Goal: Share content: Share content

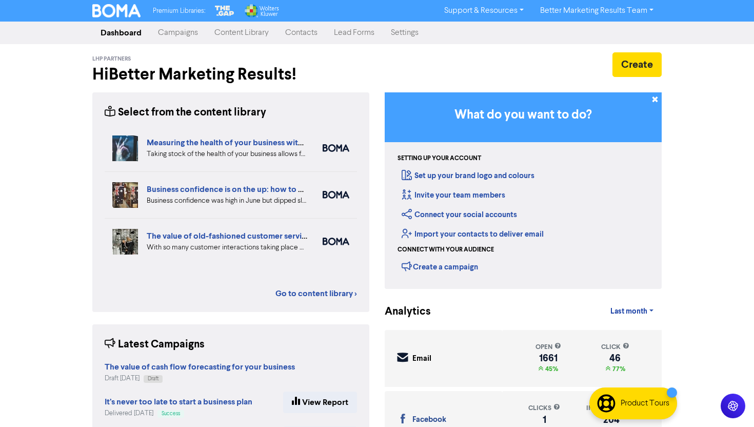
click at [182, 34] on link "Campaigns" at bounding box center [178, 33] width 56 height 21
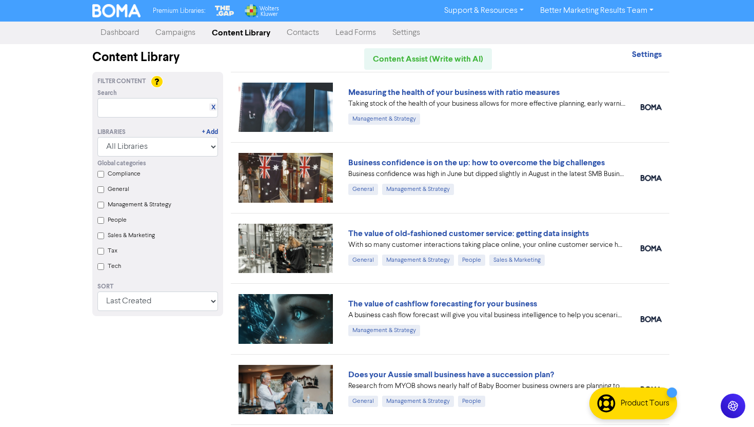
click at [178, 34] on link "Campaigns" at bounding box center [175, 33] width 56 height 21
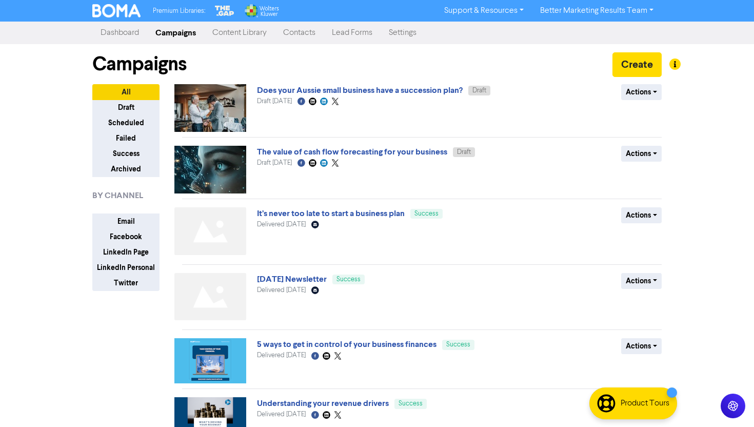
click at [236, 29] on link "Content Library" at bounding box center [239, 33] width 71 height 21
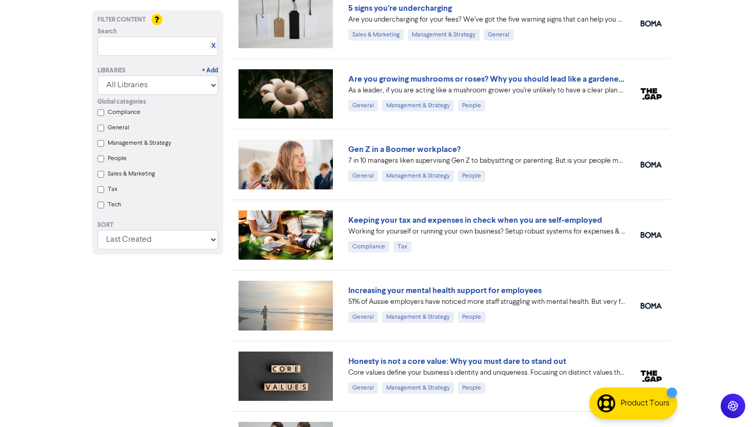
scroll to position [1211, 0]
click at [126, 43] on input "text" at bounding box center [157, 45] width 120 height 19
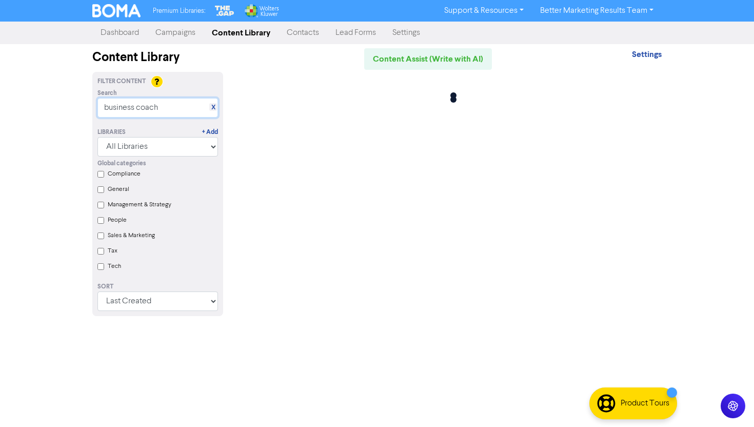
scroll to position [0, 0]
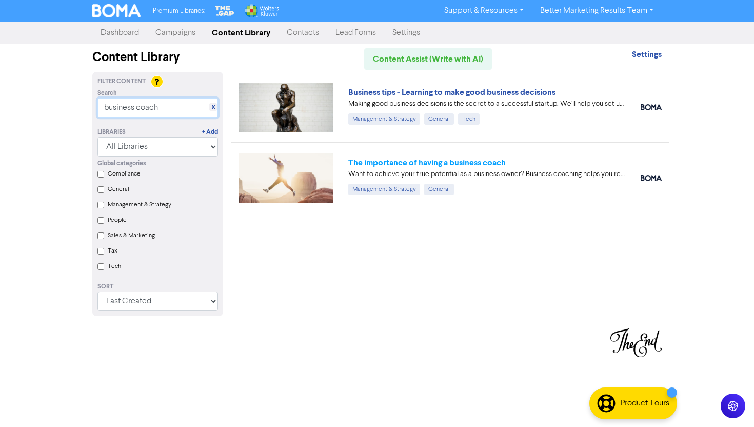
type input "business coach"
click at [403, 165] on link "The importance of having a business coach" at bounding box center [426, 162] width 157 height 10
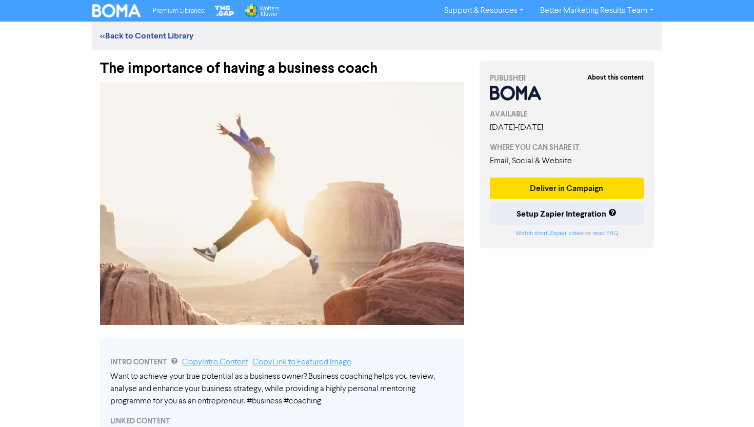
click at [195, 68] on div "The importance of having a business coach" at bounding box center [282, 63] width 364 height 27
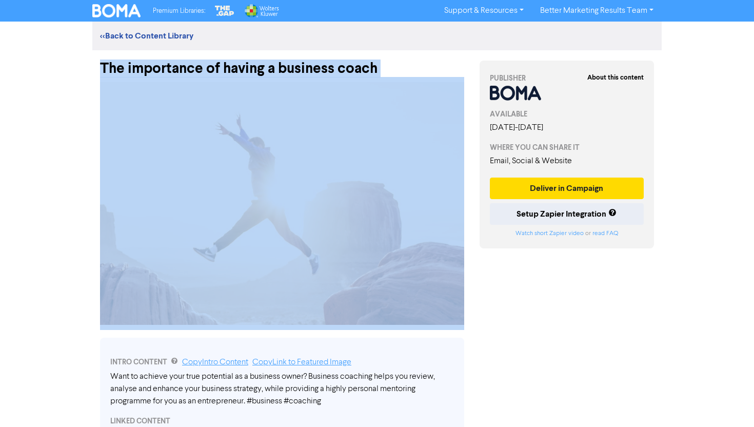
click at [195, 68] on div "The importance of having a business coach" at bounding box center [282, 63] width 364 height 27
copy div "The importance of having a business coach"
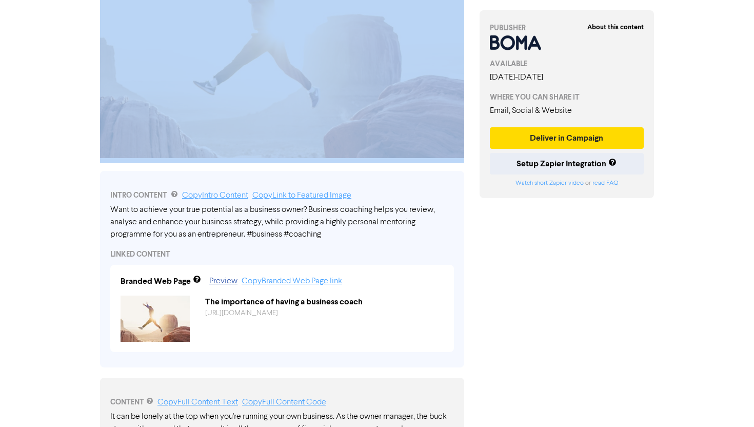
scroll to position [193, 0]
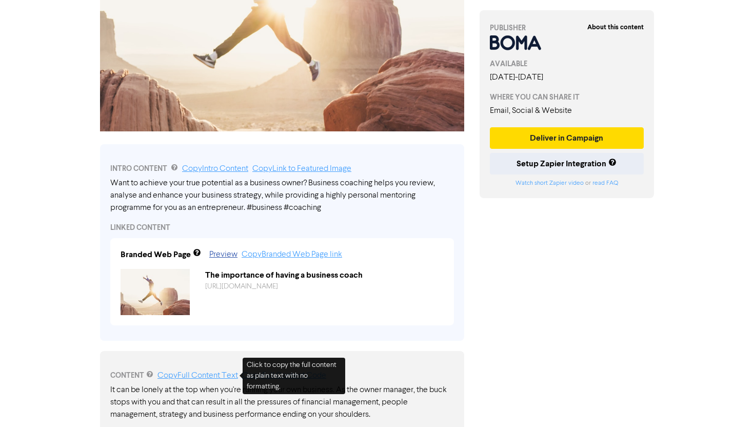
click at [195, 373] on link "Copy Full Content Text" at bounding box center [197, 375] width 80 height 8
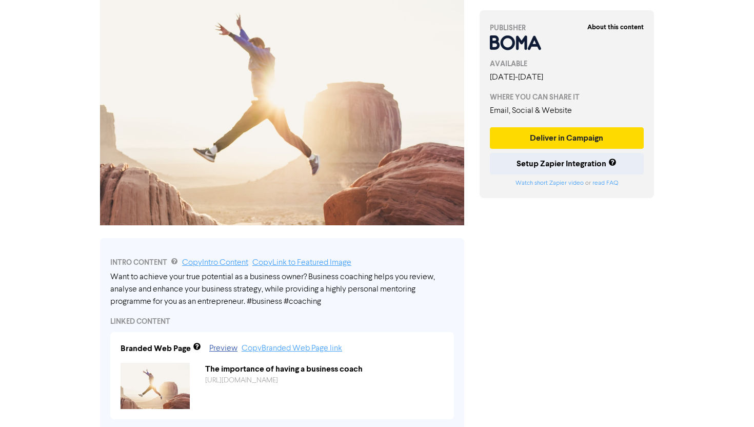
scroll to position [2, 0]
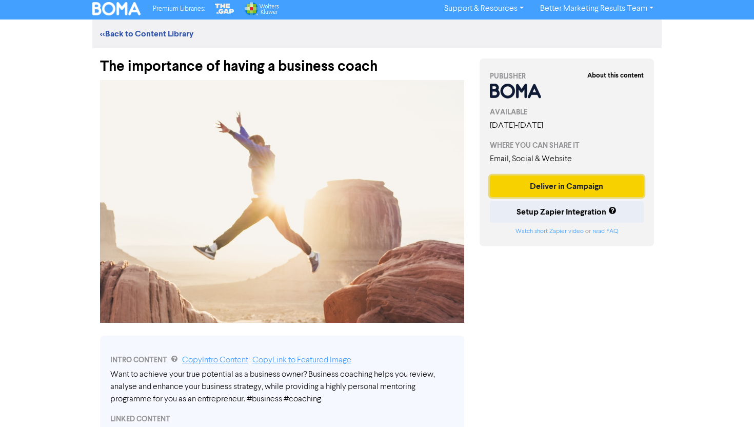
click at [594, 190] on button "Deliver in Campaign" at bounding box center [567, 186] width 154 height 22
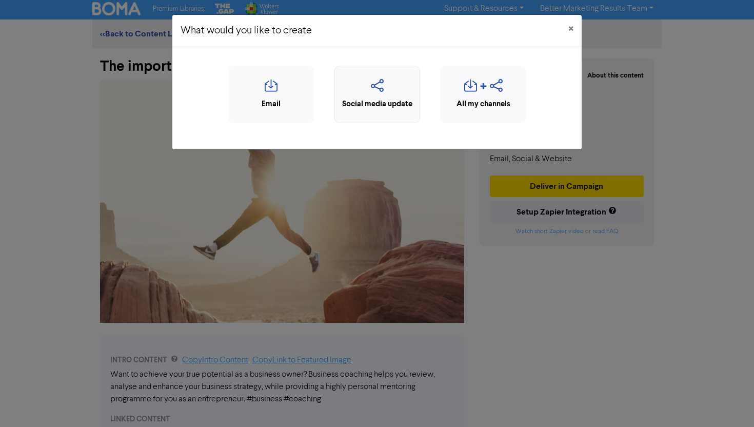
click at [394, 115] on div "Social media update" at bounding box center [377, 94] width 86 height 57
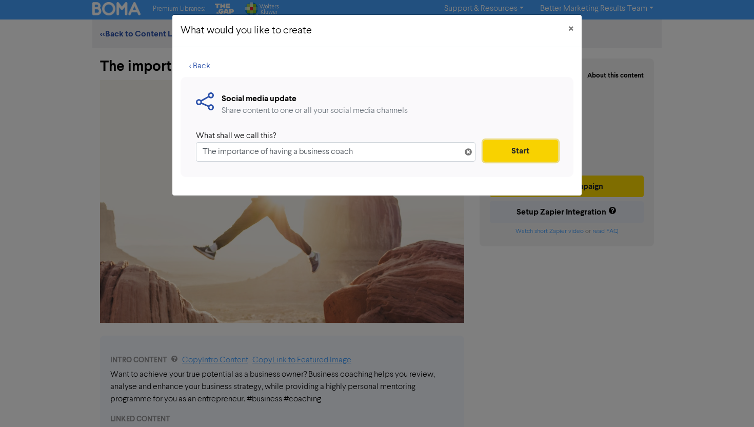
click at [530, 146] on button "Start" at bounding box center [520, 151] width 75 height 22
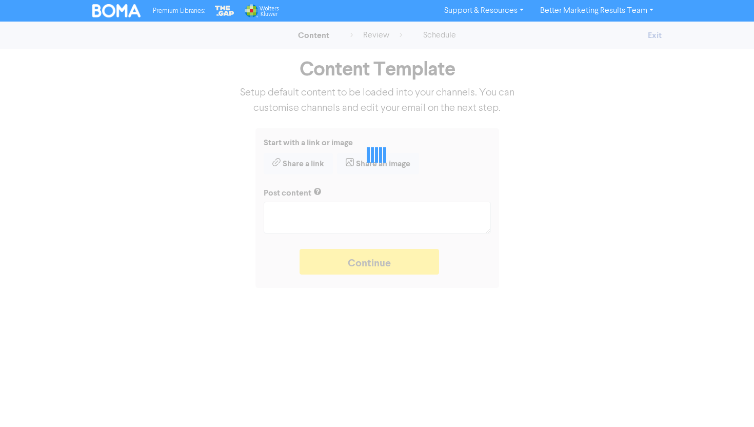
type textarea "x"
type textarea "Want to achieve your true potential as a business owner? Business coaching help…"
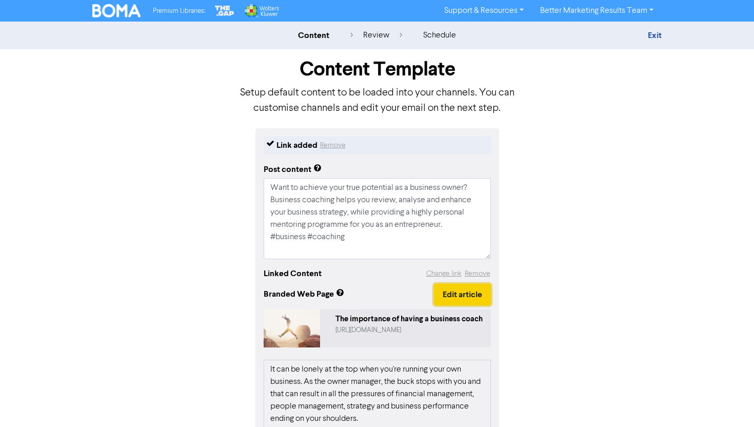
click at [448, 291] on button "Edit article" at bounding box center [462, 294] width 57 height 22
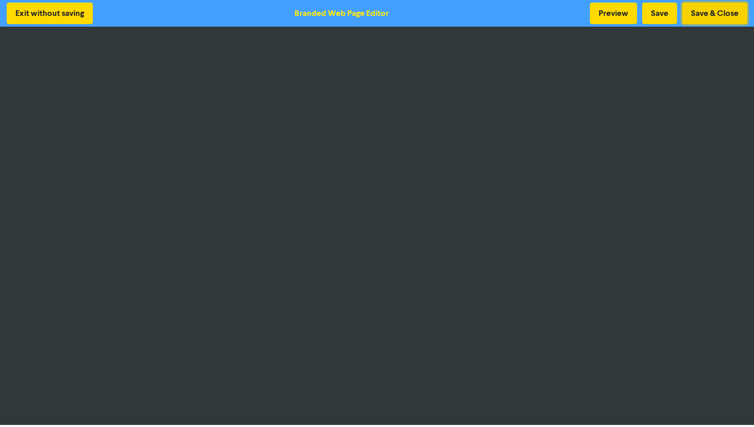
click at [714, 7] on button "Save & Close" at bounding box center [714, 14] width 65 height 22
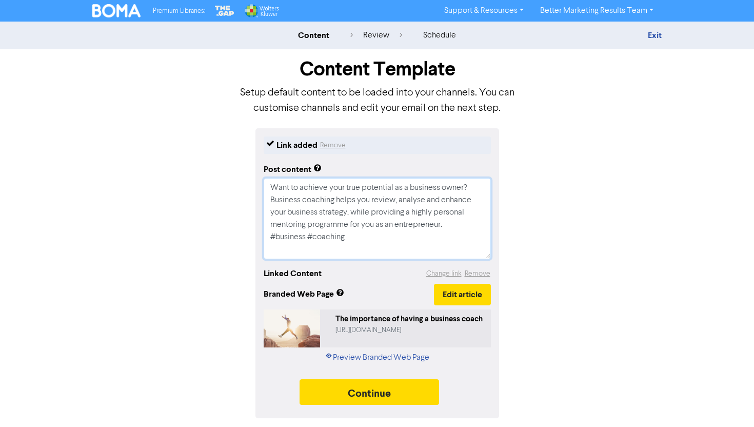
click at [476, 189] on textarea "Want to achieve your true potential as a business owner? Business coaching help…" at bounding box center [376, 218] width 227 height 81
type textarea "x"
type textarea "Want to achieve your true potential as a business owner? Business coaching help…"
type textarea "x"
type textarea "Want to achieve your true potential as a business owner? Business coaching help…"
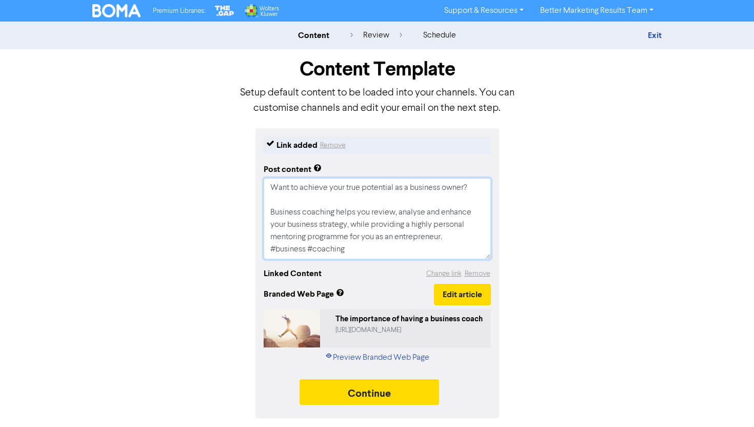
click at [468, 231] on textarea "Want to achieve your true potential as a business owner? Business coaching help…" at bounding box center [376, 218] width 227 height 81
type textarea "x"
type textarea "Want to achieve your true potential as a business owner? Business coaching help…"
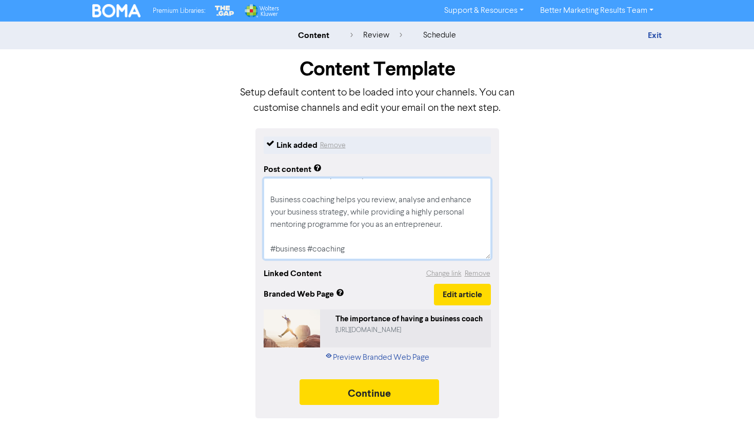
click at [337, 244] on textarea "Want to achieve your true potential as a business owner? Business coaching help…" at bounding box center [376, 218] width 227 height 81
type textarea "x"
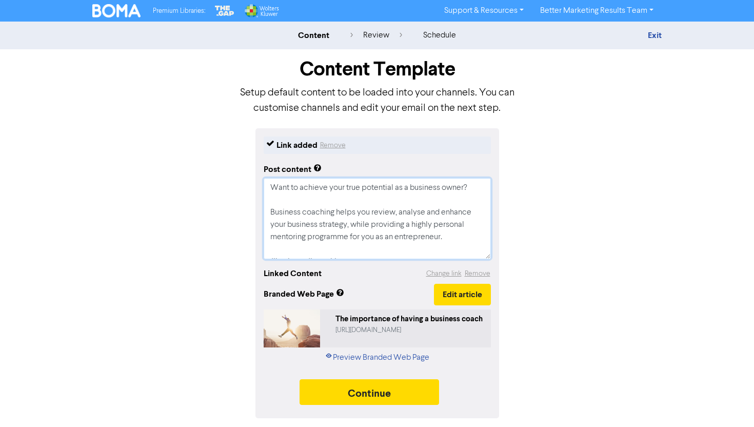
drag, startPoint x: 352, startPoint y: 247, endPoint x: 227, endPoint y: 160, distance: 152.6
click at [227, 160] on div "Link added Remove Post content Want to achieve your true potential as a busines…" at bounding box center [377, 273] width 584 height 290
type textarea "Want to achieve your true potential as a business owner? Business coaching help…"
click at [401, 356] on link "Preview Branded Web Page" at bounding box center [376, 357] width 105 height 12
drag, startPoint x: 354, startPoint y: 248, endPoint x: 257, endPoint y: 8, distance: 258.1
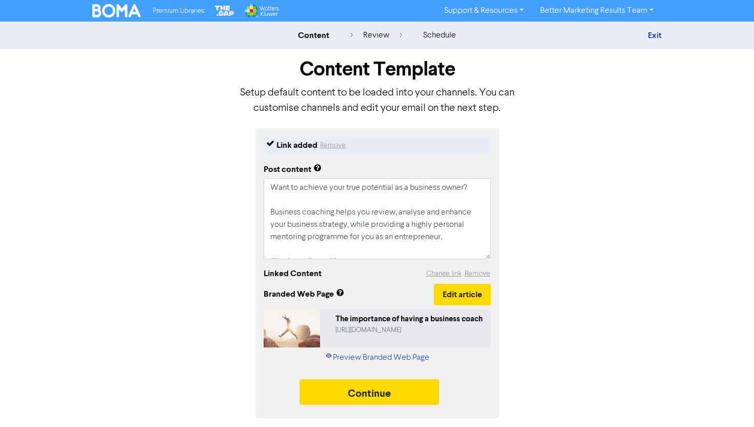
click at [562, 216] on div "Link added Remove Post content Want to achieve your true potential as a busines…" at bounding box center [377, 273] width 584 height 290
click at [384, 399] on button "Continue" at bounding box center [368, 392] width 139 height 26
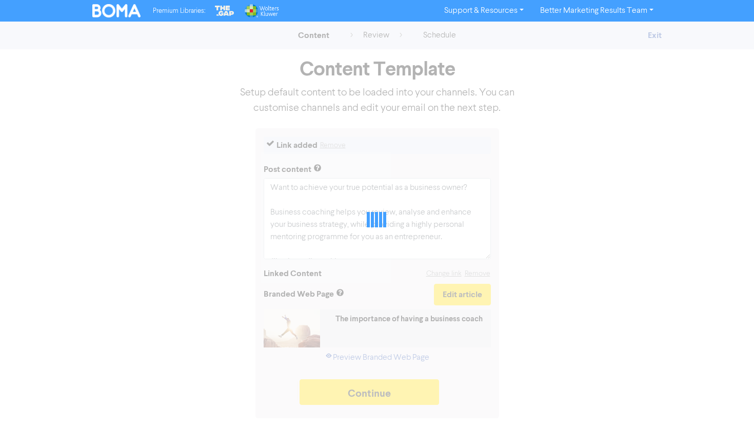
type textarea "x"
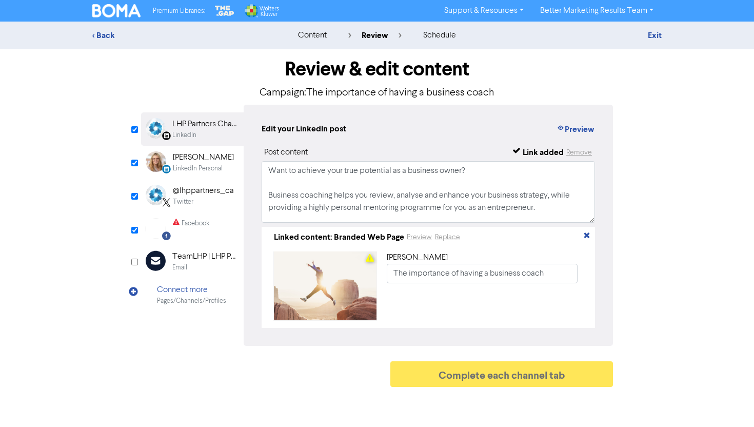
click at [125, 5] on img at bounding box center [116, 10] width 48 height 13
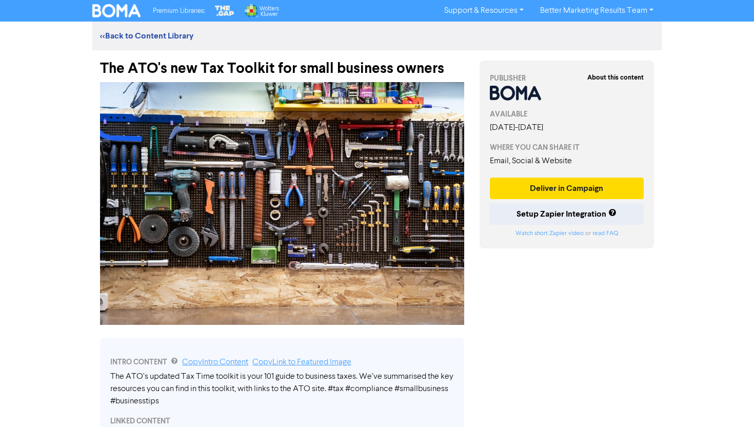
click at [333, 59] on div "The ATO's new Tax Toolkit for small business owners" at bounding box center [282, 63] width 364 height 27
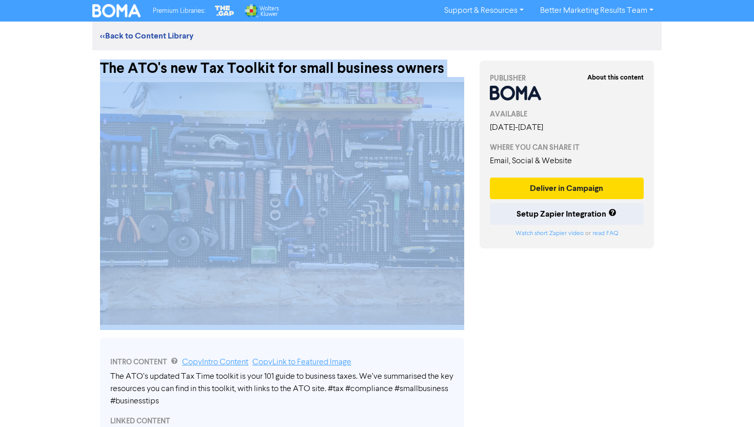
click at [333, 59] on div "The ATO's new Tax Toolkit for small business owners" at bounding box center [282, 63] width 364 height 27
copy div "The ATO's new Tax Toolkit for small business owners"
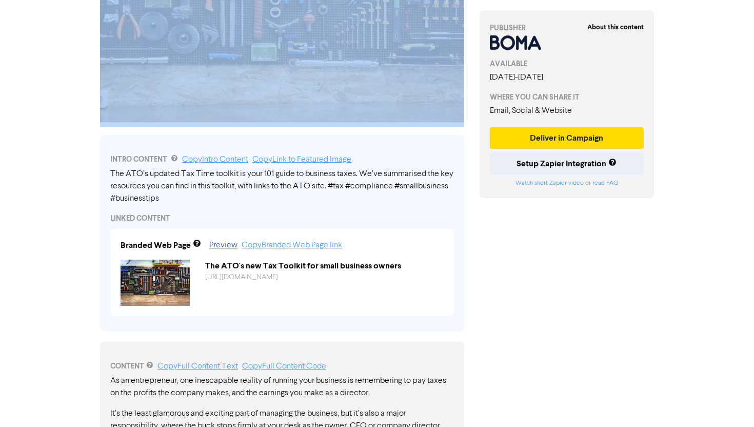
scroll to position [233, 0]
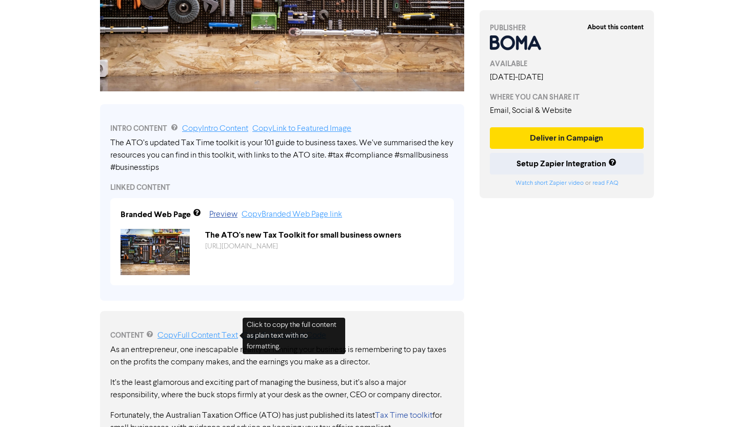
click at [196, 335] on link "Copy Full Content Text" at bounding box center [197, 335] width 80 height 8
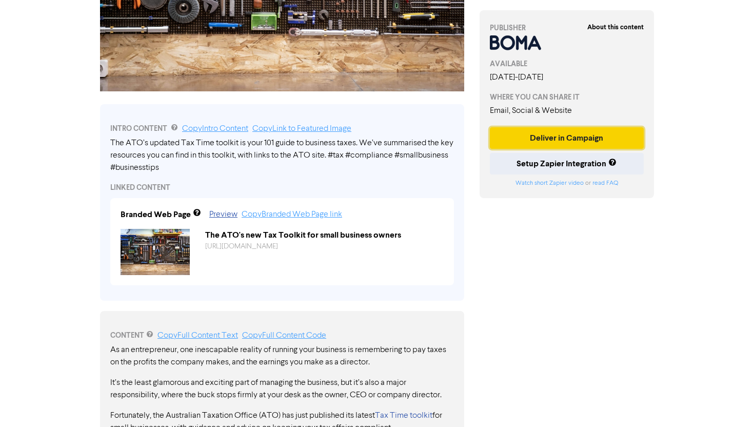
click at [532, 144] on button "Deliver in Campaign" at bounding box center [567, 138] width 154 height 22
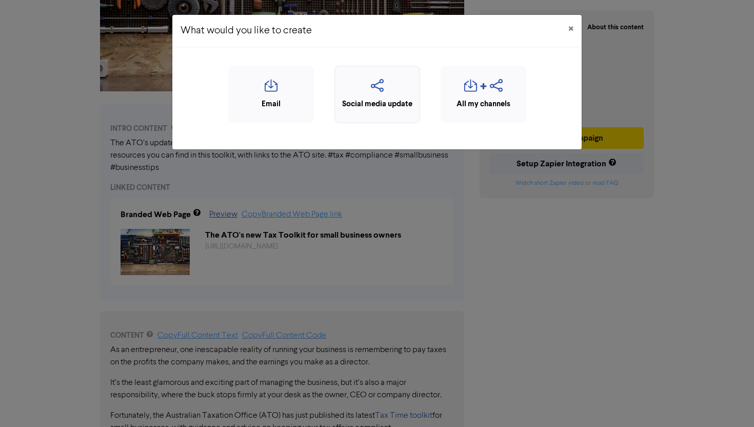
click at [404, 110] on div "Social media update" at bounding box center [377, 94] width 86 height 57
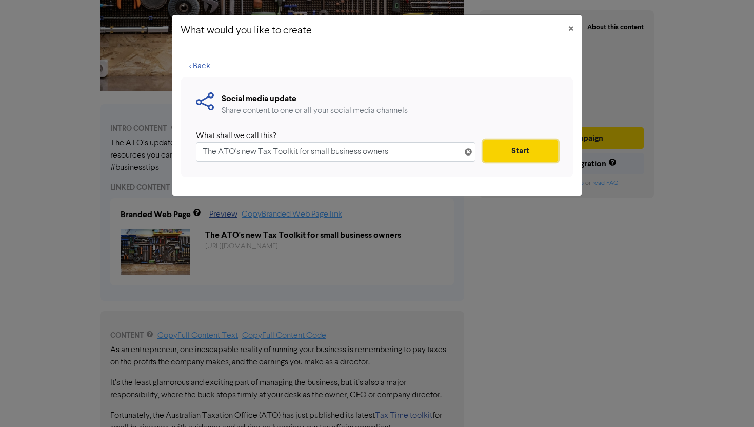
click at [494, 152] on button "Start" at bounding box center [520, 151] width 75 height 22
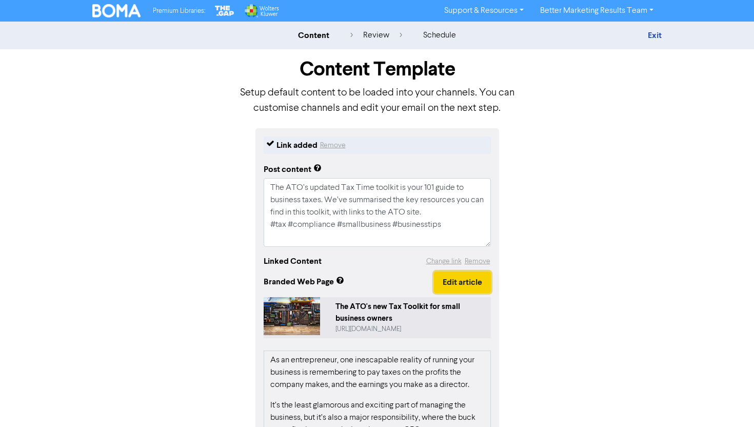
click at [455, 280] on button "Edit article" at bounding box center [462, 282] width 57 height 22
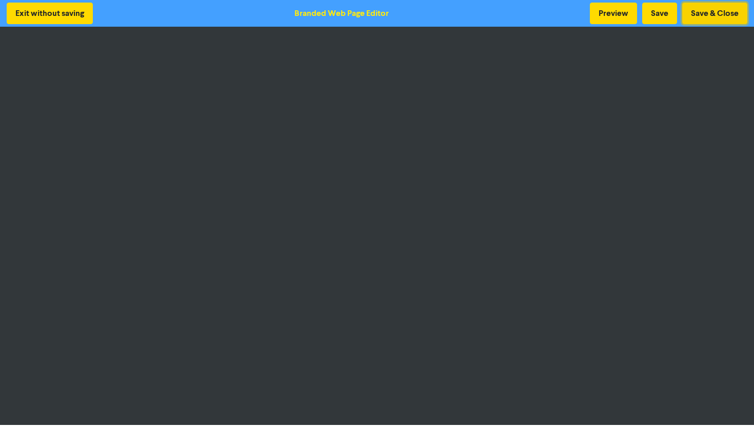
click at [726, 9] on button "Save & Close" at bounding box center [714, 14] width 65 height 22
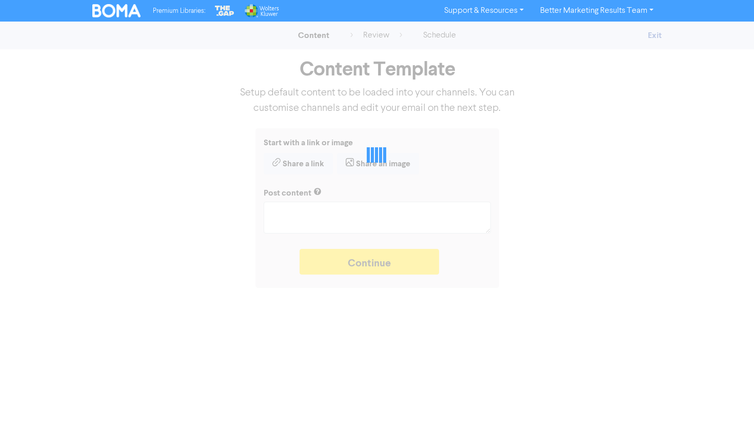
type textarea "x"
type textarea "The ATO’s updated Tax Time toolkit is your 101 guide to business taxes. We’ve s…"
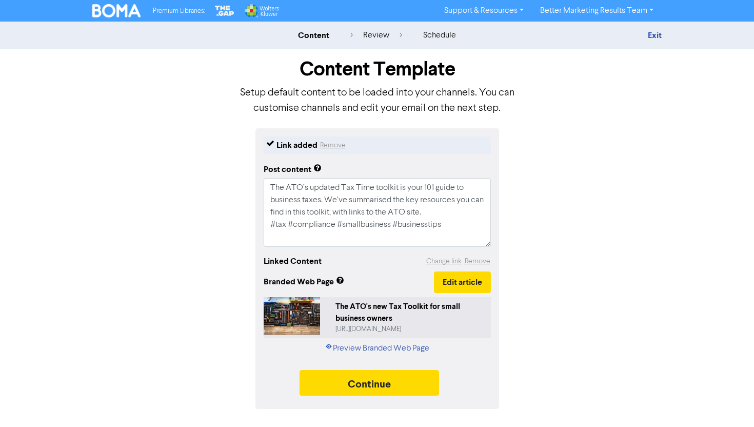
click at [394, 312] on div "The ATO's new Tax Toolkit for small business owners" at bounding box center [410, 312] width 151 height 23
click at [326, 199] on textarea "The ATO’s updated Tax Time toolkit is your 101 guide to business taxes. We’ve s…" at bounding box center [376, 212] width 227 height 69
type textarea "x"
type textarea "The ATO’s updated Tax Time toolkit is your 101 guide to business taxes. We’ve s…"
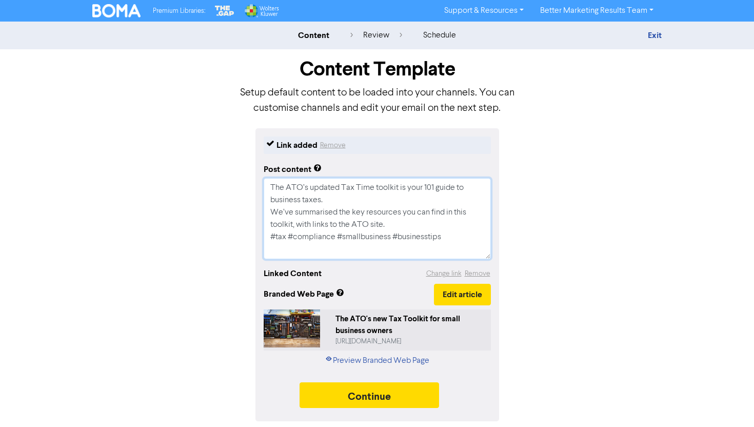
type textarea "x"
type textarea "The ATO’s updated Tax Time toolkit is your 101 guide to business taxes. We’ve s…"
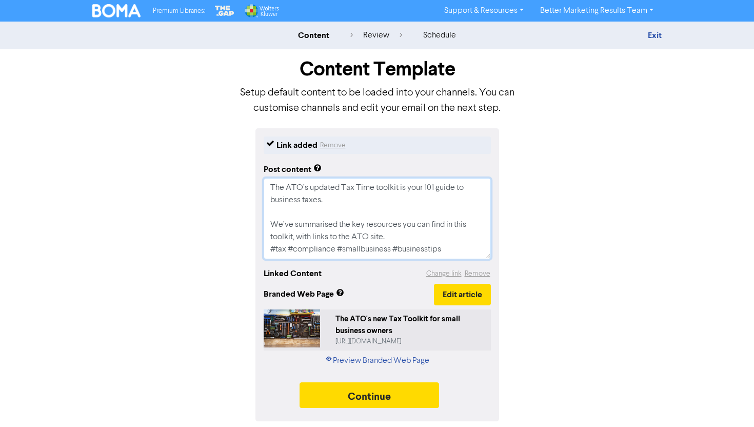
click at [399, 236] on textarea "The ATO’s updated Tax Time toolkit is your 101 guide to business taxes. We’ve s…" at bounding box center [376, 218] width 227 height 81
type textarea "x"
type textarea "The ATO’s updated Tax Time toolkit is your 101 guide to business taxes. We’ve s…"
click at [281, 221] on textarea "The ATO’s updated Tax Time toolkit is your 101 guide to business taxes. We’ve s…" at bounding box center [376, 218] width 227 height 81
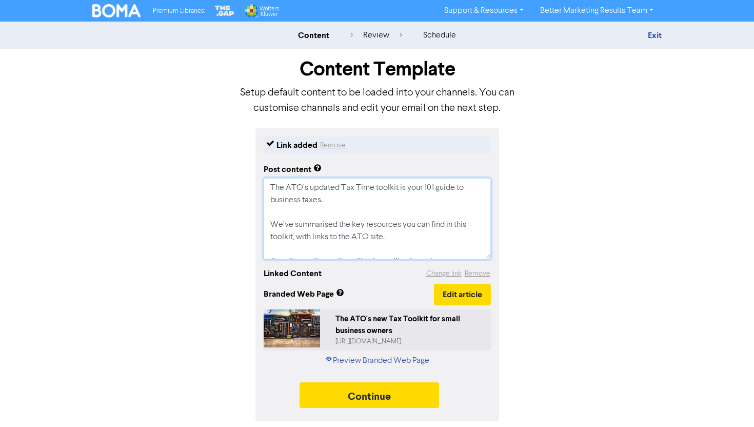
type textarea "x"
type textarea "The ATO’s updated Tax Time toolkit is your 101 guide to business taxes. W summa…"
type textarea "x"
type textarea "The ATO’s updated Tax Time toolkit is your 101 guide to business taxes. We summ…"
type textarea "x"
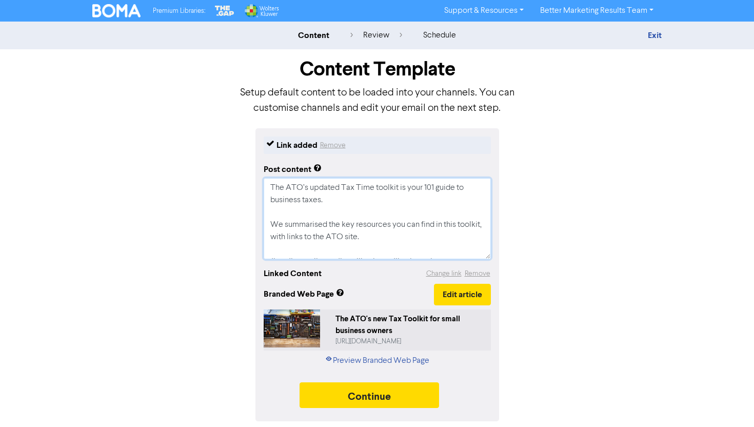
type textarea "The ATO’s updated Tax Time toolkit is your 101 guide to business taxes. We summ…"
type textarea "x"
type textarea "The ATO’s updated Tax Time toolkit is your 101 guide to business taxes. We h su…"
type textarea "x"
type textarea "The ATO’s updated Tax Time toolkit is your 101 guide to business taxes. We ha s…"
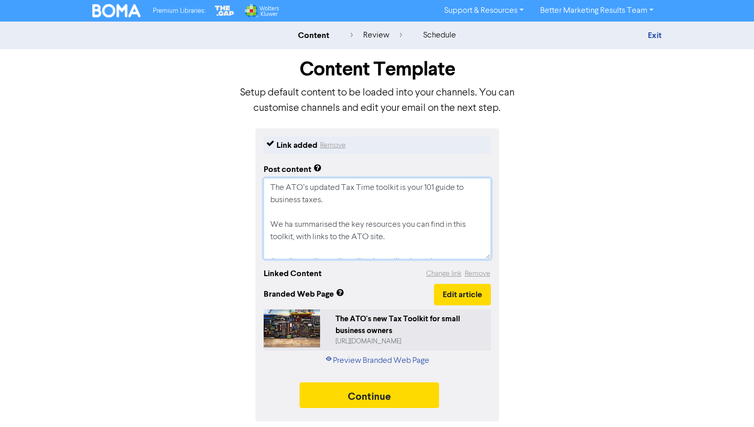
type textarea "x"
type textarea "The ATO’s updated Tax Time toolkit is your 101 guide to business taxes. We hav …"
type textarea "x"
type textarea "The ATO’s updated Tax Time toolkit is your 101 guide to business taxes. We have…"
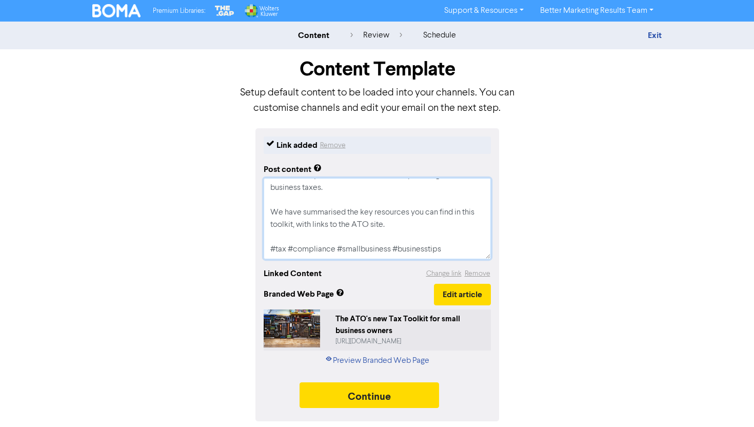
click at [354, 257] on textarea "The ATO’s updated Tax Time toolkit is your 101 guide to business taxes. We have…" at bounding box center [376, 218] width 227 height 81
type textarea "x"
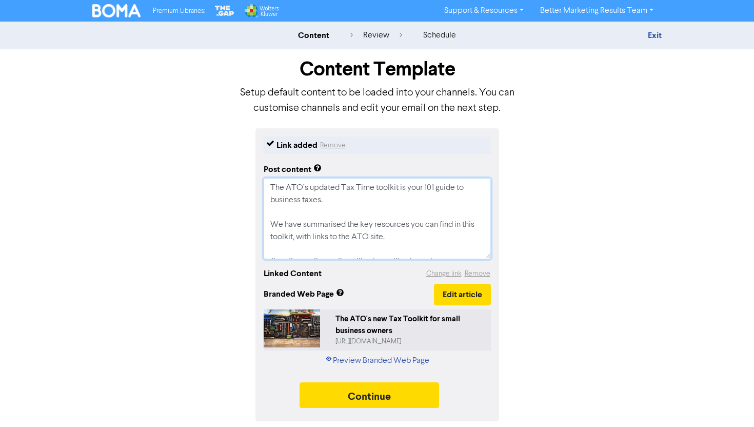
drag, startPoint x: 455, startPoint y: 253, endPoint x: 254, endPoint y: 145, distance: 227.8
click at [254, 145] on div "Link added Remove Post content The ATO’s updated Tax Time toolkit is your 101 g…" at bounding box center [377, 274] width 584 height 293
type textarea "The ATO’s updated Tax Time toolkit is your 101 guide to business taxes. We have…"
click at [649, 298] on div "Link added Remove Post content The ATO’s updated Tax Time toolkit is your 101 g…" at bounding box center [377, 274] width 584 height 293
click at [359, 390] on button "Continue" at bounding box center [368, 395] width 139 height 26
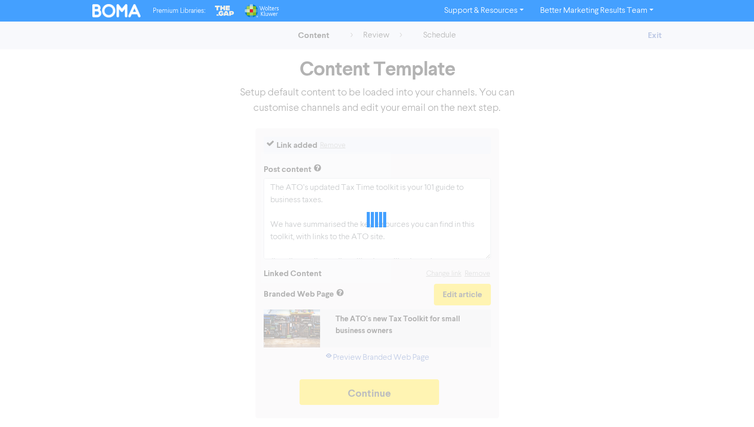
type textarea "x"
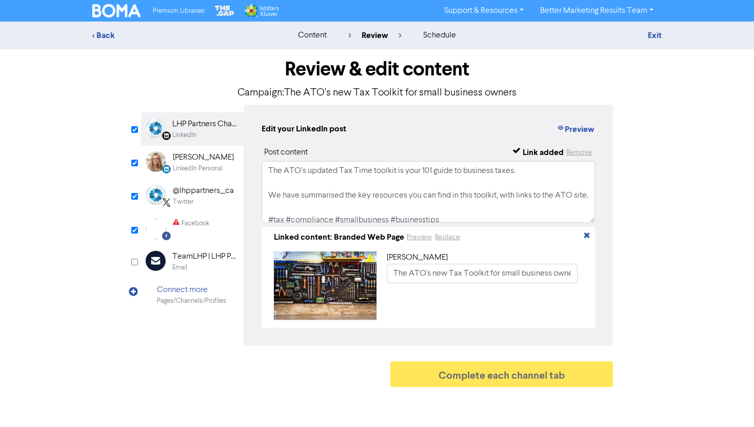
click at [92, 9] on div "Premium Libraries: Support & Resources Video Tutorials FAQ & Guides Marketing E…" at bounding box center [377, 11] width 584 height 16
click at [113, 11] on img at bounding box center [116, 10] width 48 height 13
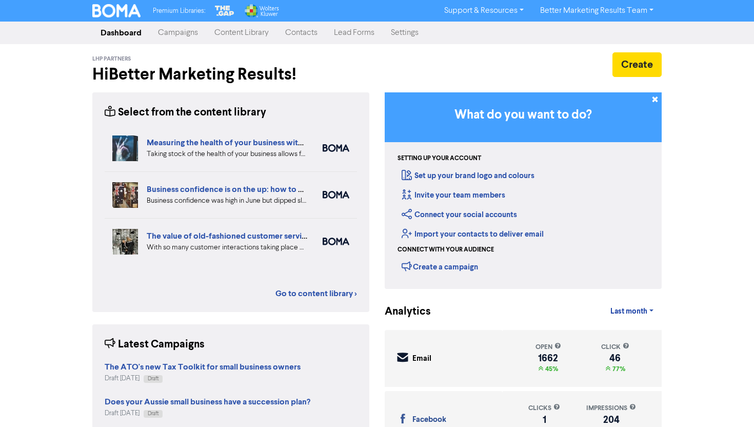
click at [182, 34] on link "Campaigns" at bounding box center [178, 33] width 56 height 21
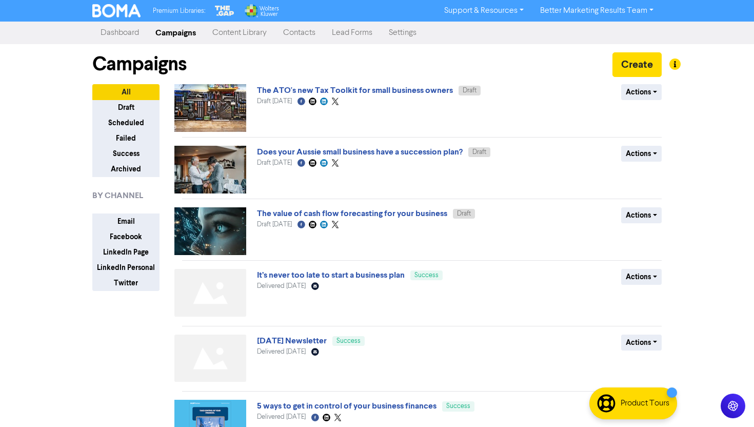
click at [235, 30] on link "Content Library" at bounding box center [239, 33] width 71 height 21
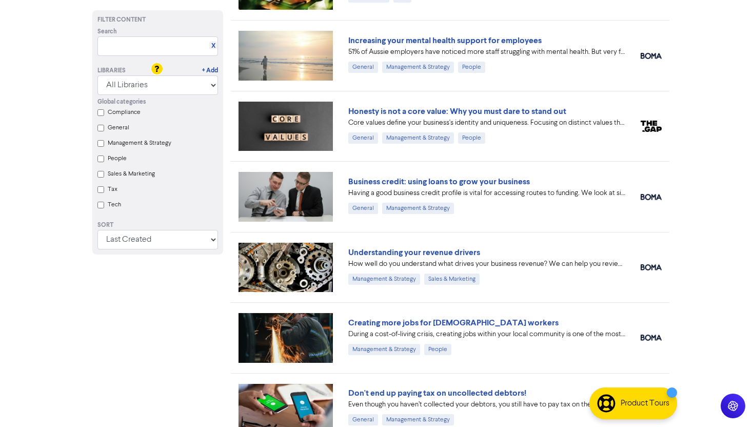
scroll to position [1515, 0]
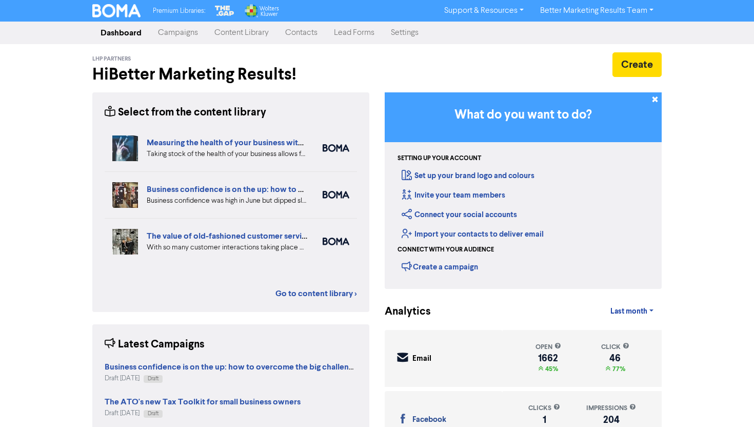
click at [191, 29] on link "Campaigns" at bounding box center [178, 33] width 56 height 21
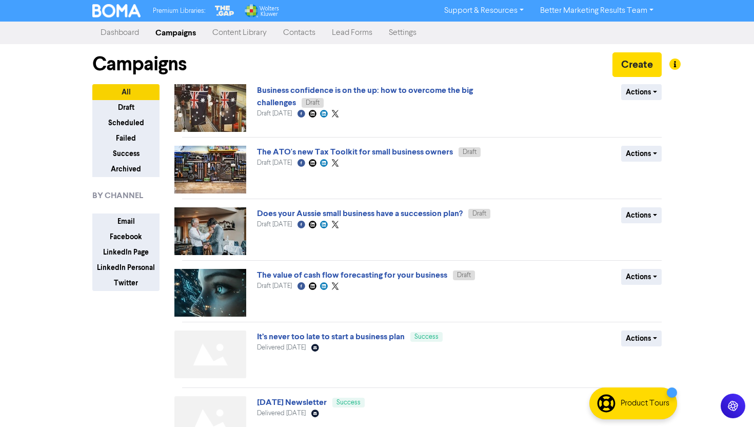
click at [253, 41] on link "Content Library" at bounding box center [239, 33] width 71 height 21
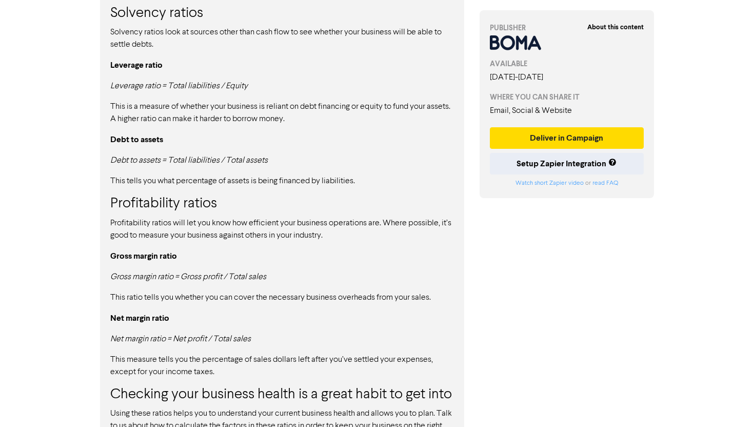
scroll to position [938, 0]
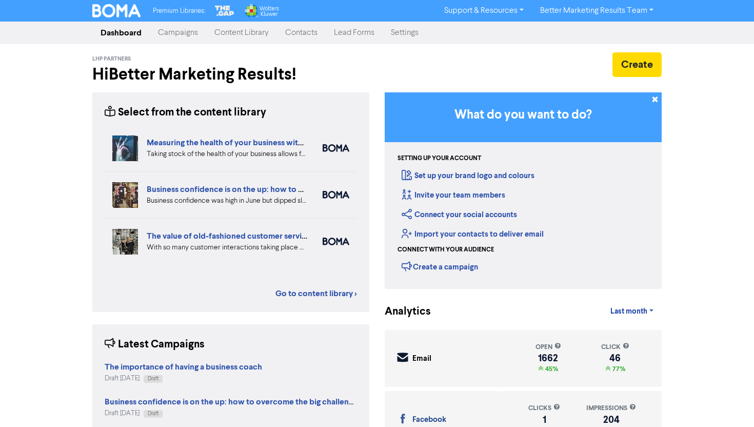
click at [188, 32] on link "Campaigns" at bounding box center [178, 33] width 56 height 21
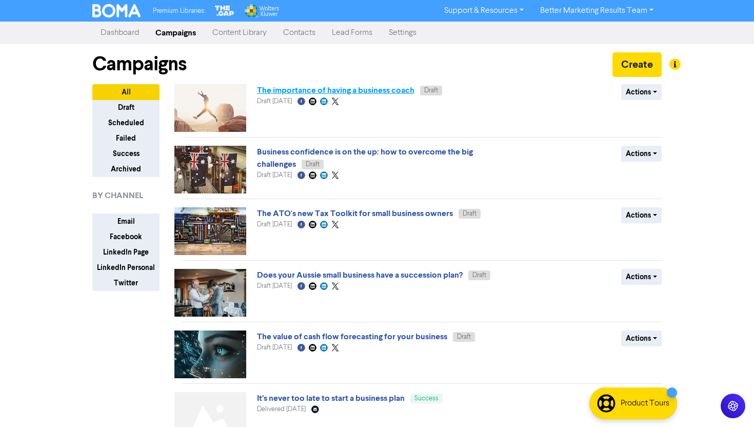
click at [322, 91] on link "The importance of having a business coach" at bounding box center [335, 90] width 157 height 10
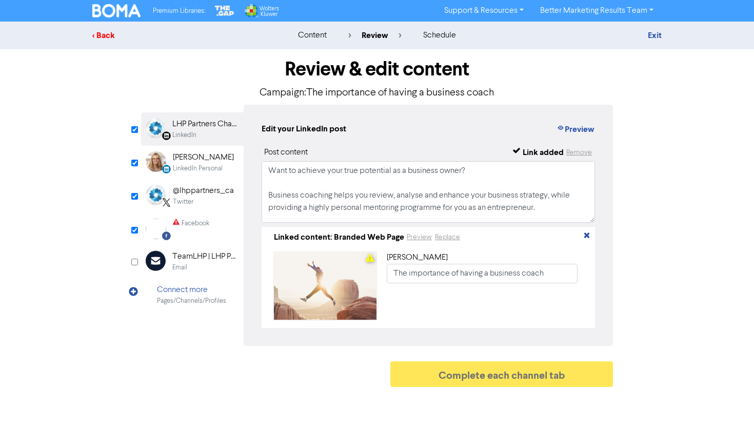
click at [102, 34] on div "< Back" at bounding box center [181, 35] width 179 height 12
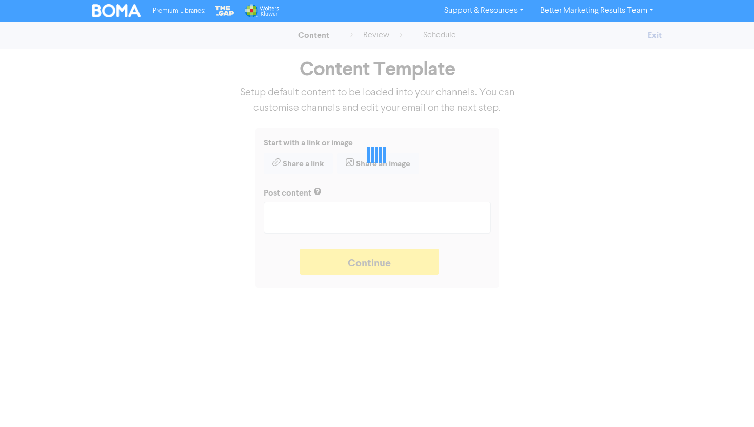
type textarea "x"
type textarea "Want to achieve your true potential as a business owner? Business coaching help…"
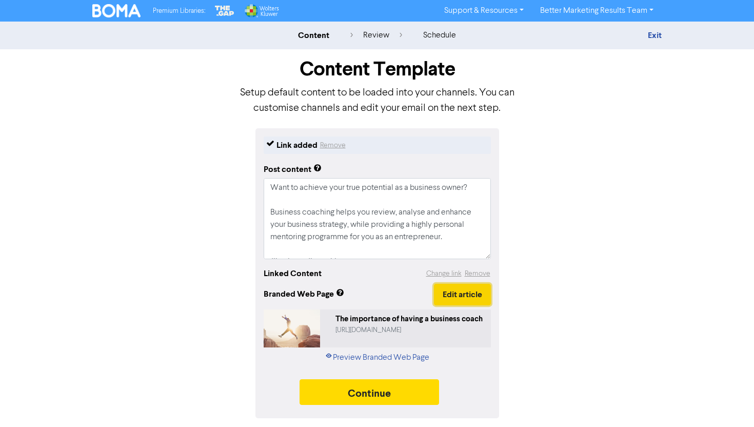
click at [454, 292] on button "Edit article" at bounding box center [462, 294] width 57 height 22
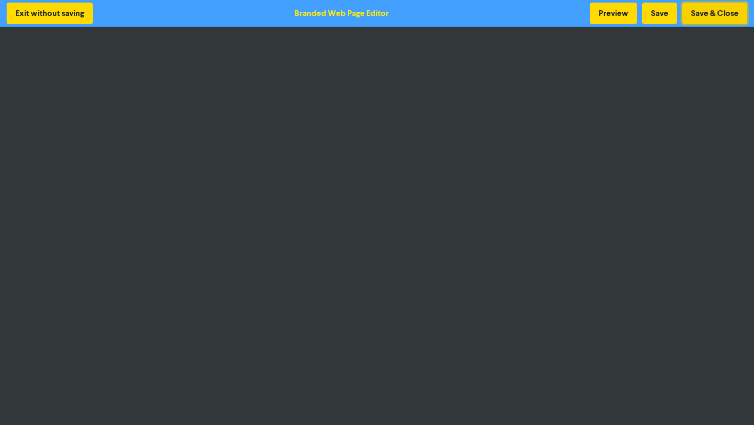
click at [710, 19] on button "Save & Close" at bounding box center [714, 14] width 65 height 22
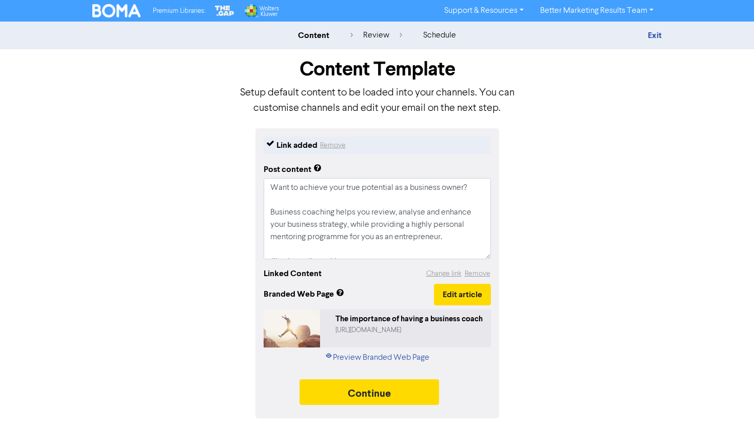
scroll to position [12, 0]
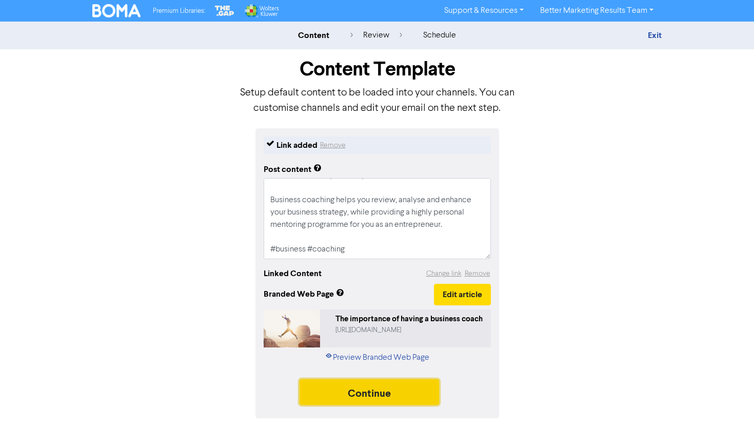
click at [355, 396] on button "Continue" at bounding box center [368, 392] width 139 height 26
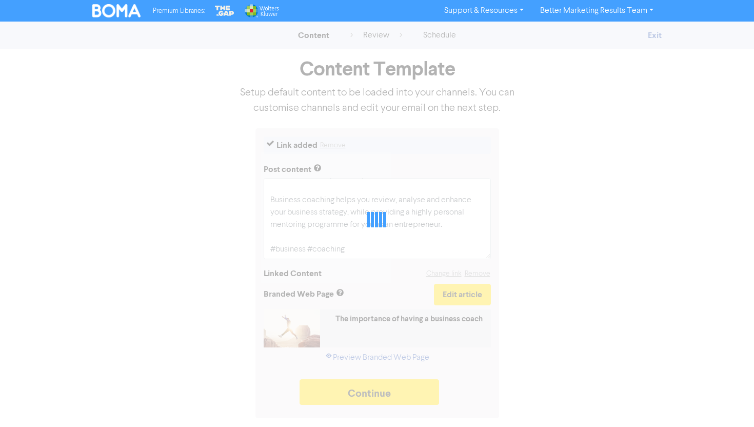
type textarea "x"
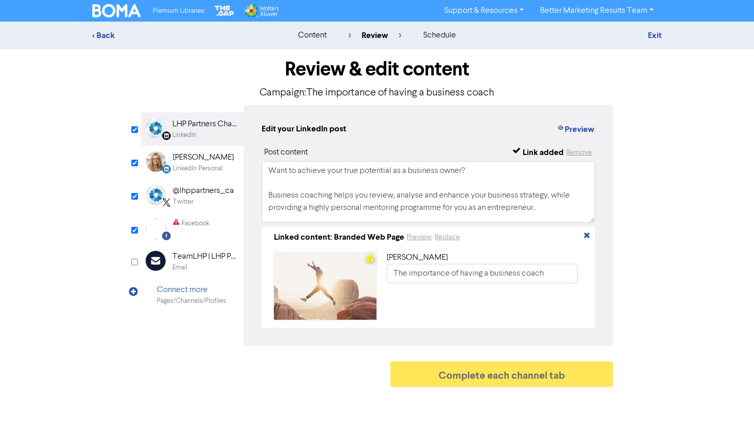
click at [117, 15] on img at bounding box center [116, 10] width 48 height 13
